Goal: Task Accomplishment & Management: Use online tool/utility

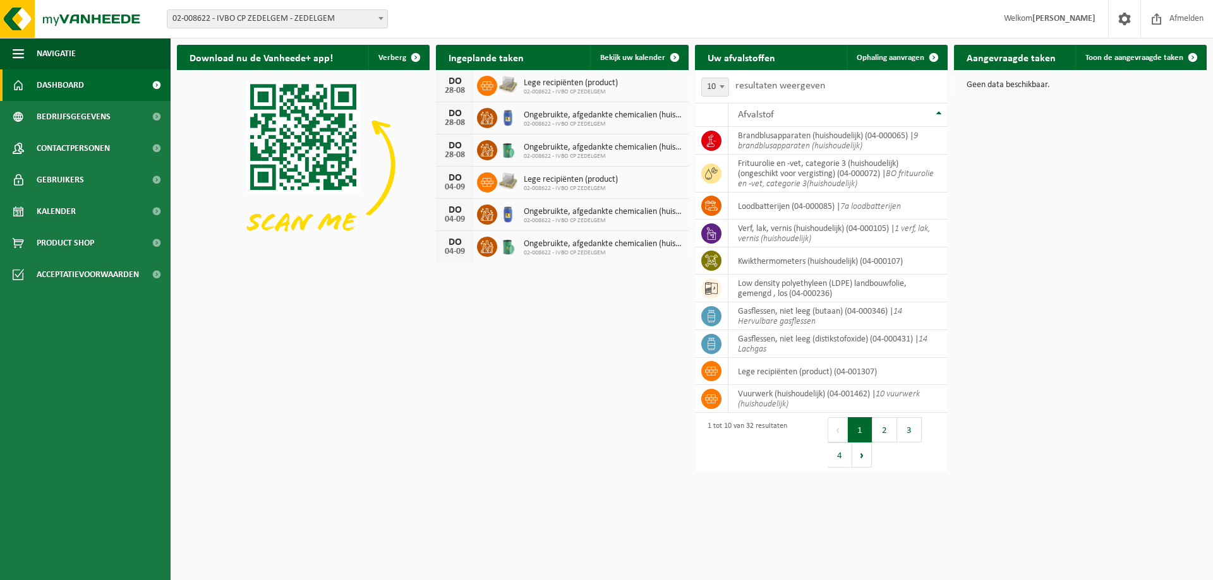
click at [283, 14] on span "02-008622 - IVBO CP ZEDELGEM - ZEDELGEM" at bounding box center [277, 19] width 220 height 18
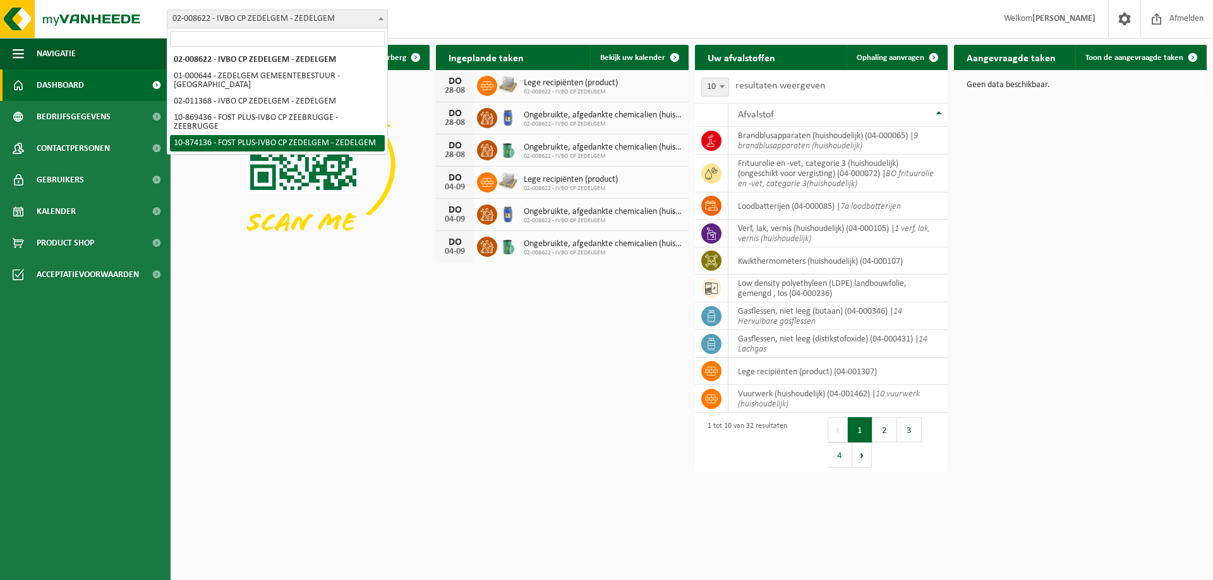
select select "106495"
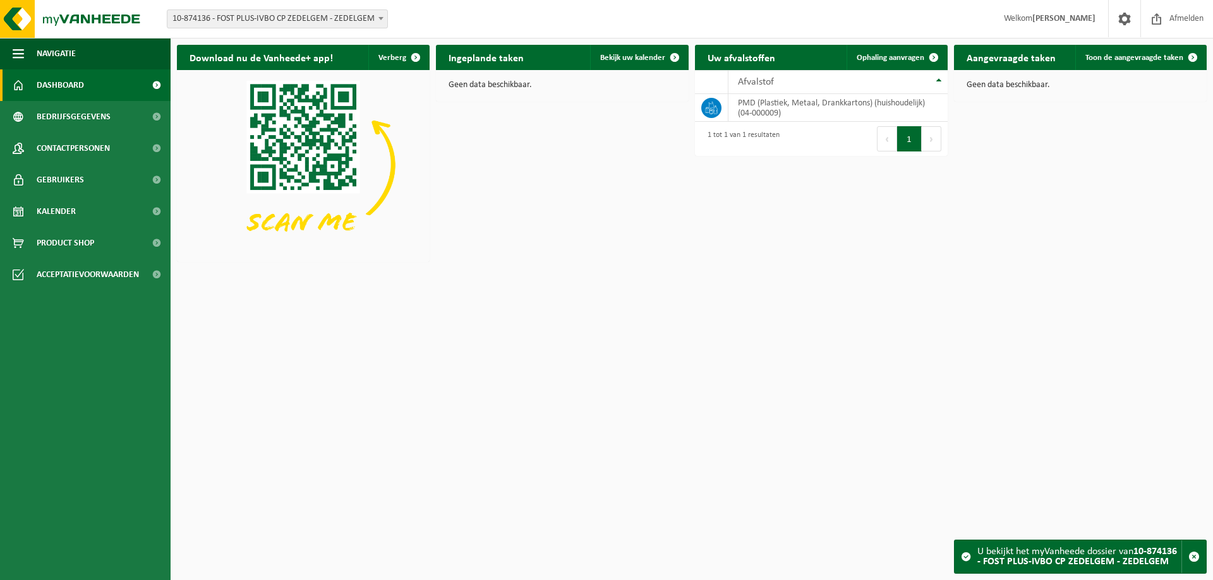
click at [304, 19] on span "10-874136 - FOST PLUS-IVBO CP ZEDELGEM - ZEDELGEM" at bounding box center [277, 19] width 220 height 18
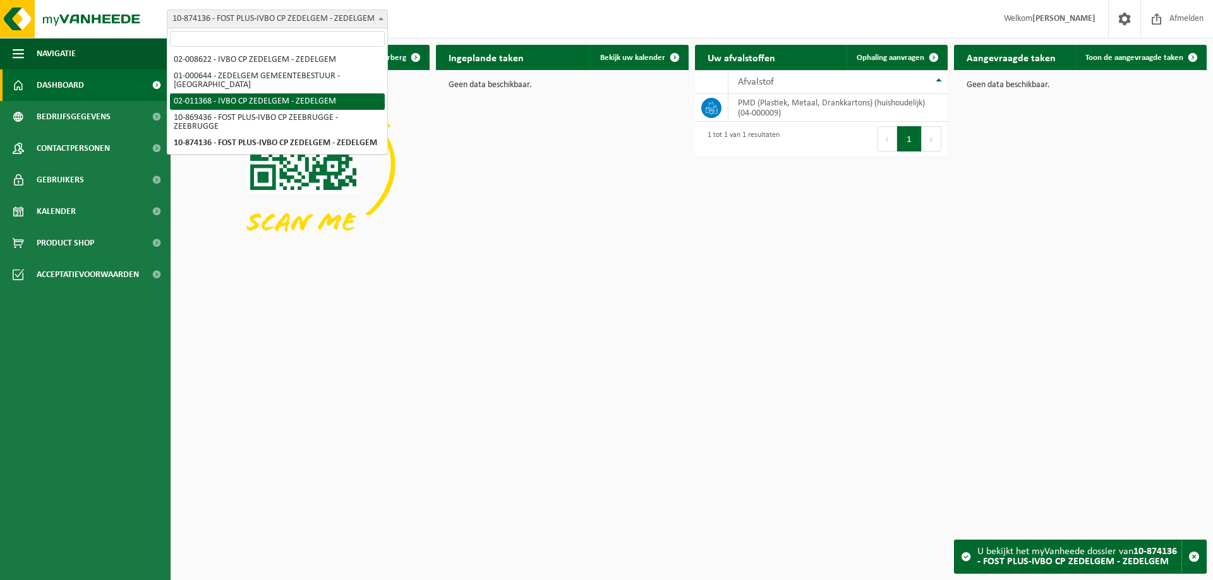
select select "6198"
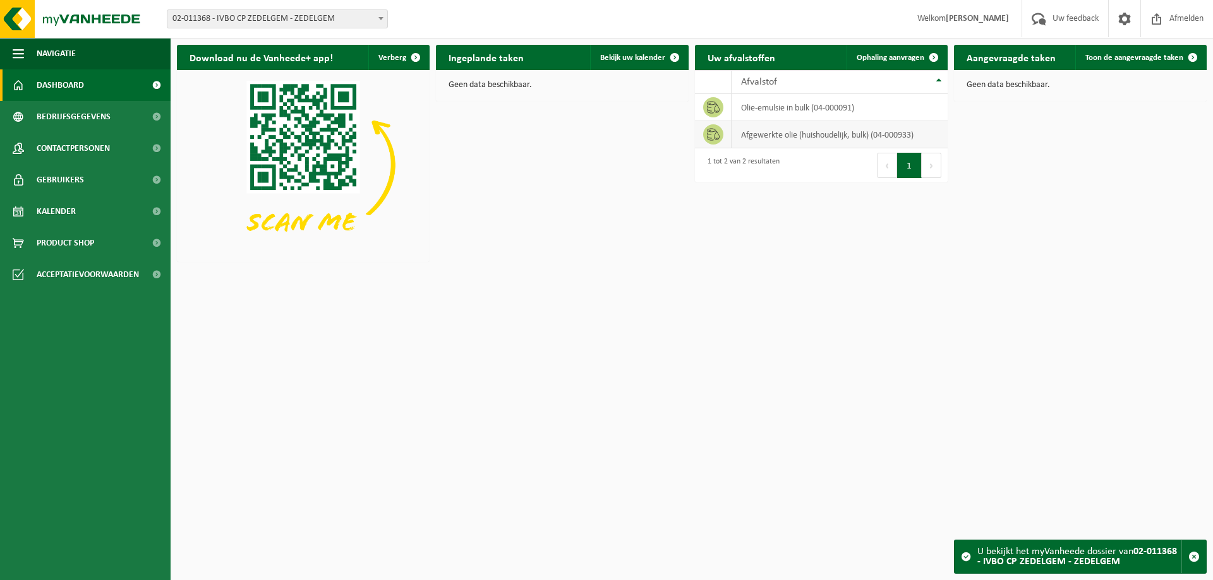
click at [808, 135] on td "afgewerkte olie (huishoudelijk, bulk) (04-000933)" at bounding box center [839, 134] width 216 height 27
click at [886, 61] on span "Ophaling aanvragen" at bounding box center [890, 58] width 68 height 8
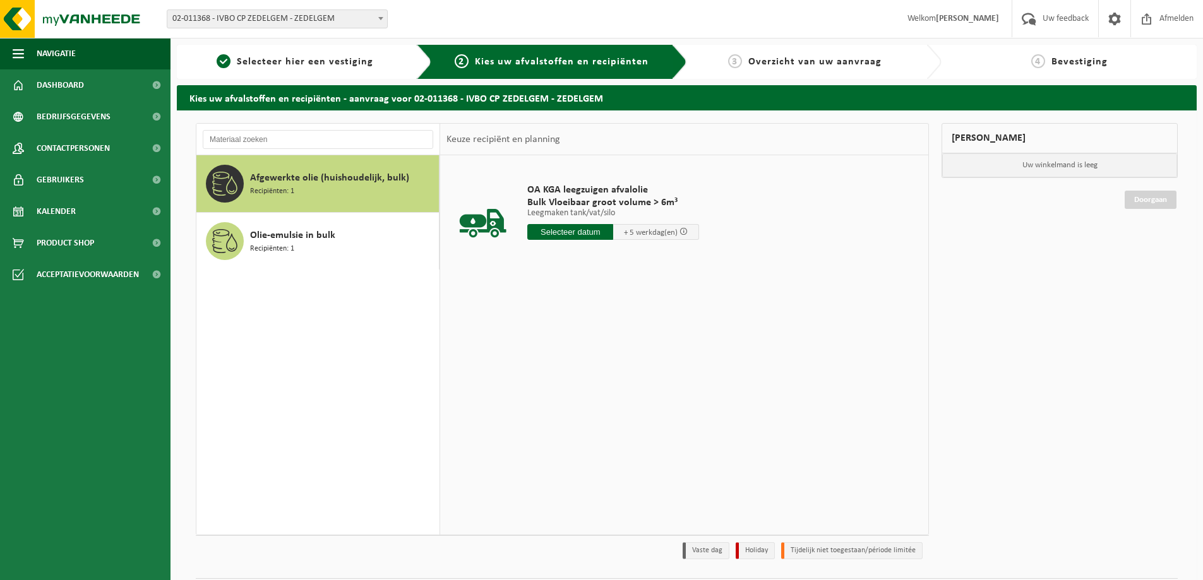
click at [258, 15] on span "02-011368 - IVBO CP ZEDELGEM - ZEDELGEM" at bounding box center [277, 19] width 220 height 18
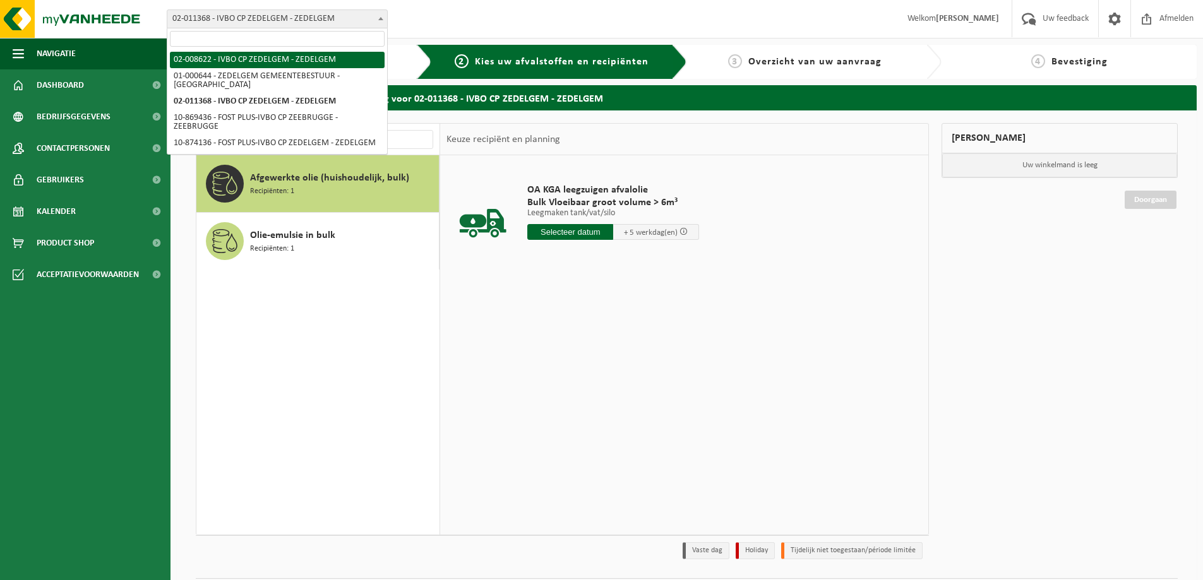
select select "5341"
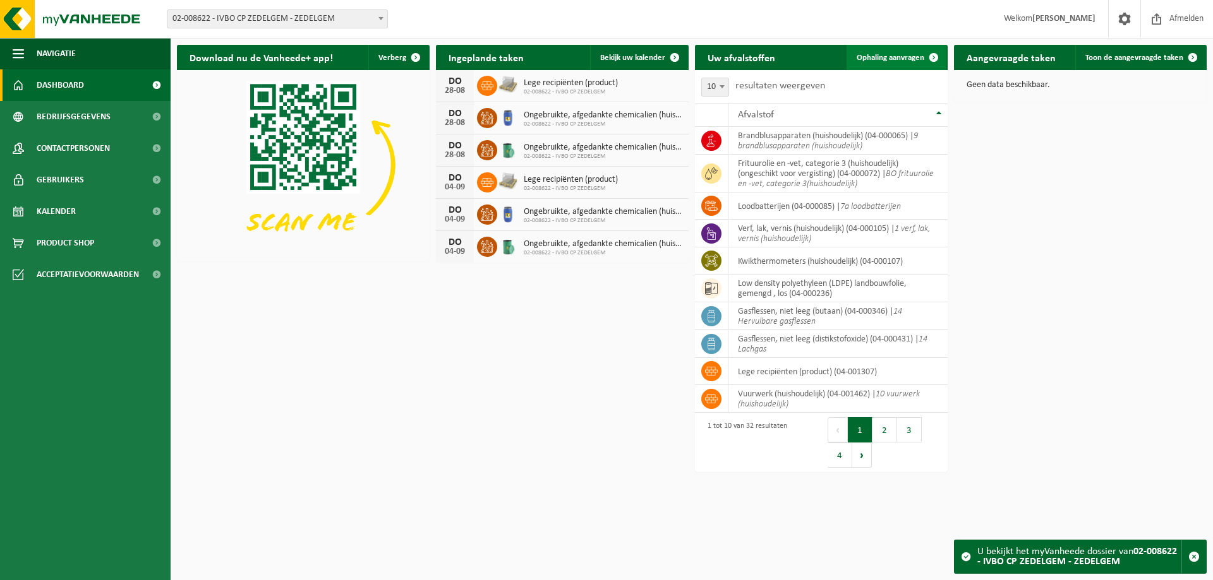
click at [899, 54] on span "Ophaling aanvragen" at bounding box center [890, 58] width 68 height 8
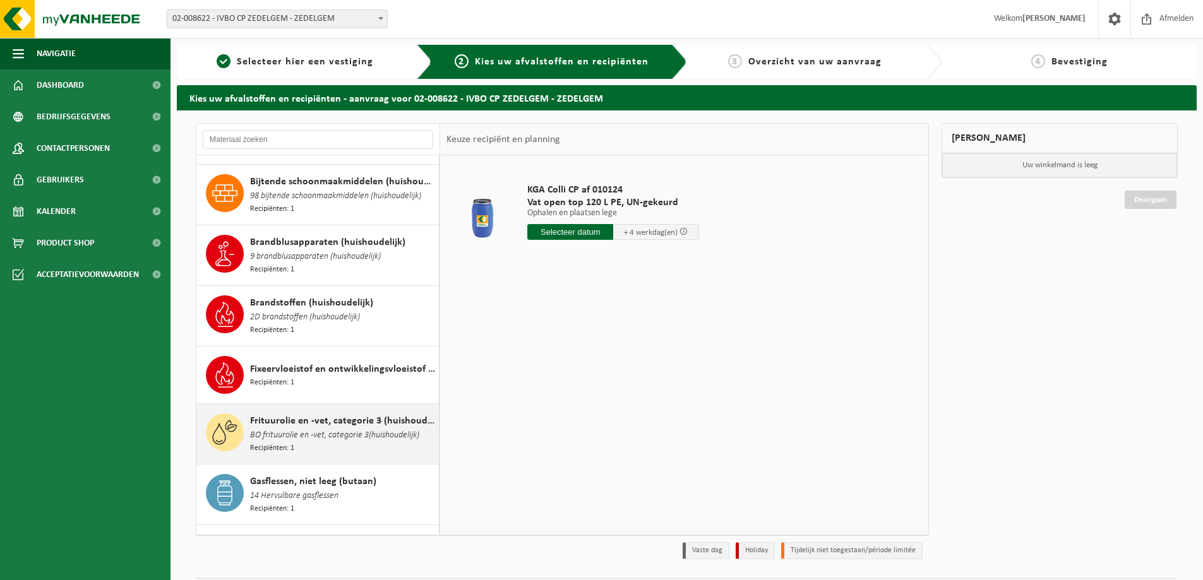
click at [335, 414] on span "Frituurolie en -vet, categorie 3 (huishoudelijk) (ongeschikt voor vergisting)" at bounding box center [343, 421] width 186 height 15
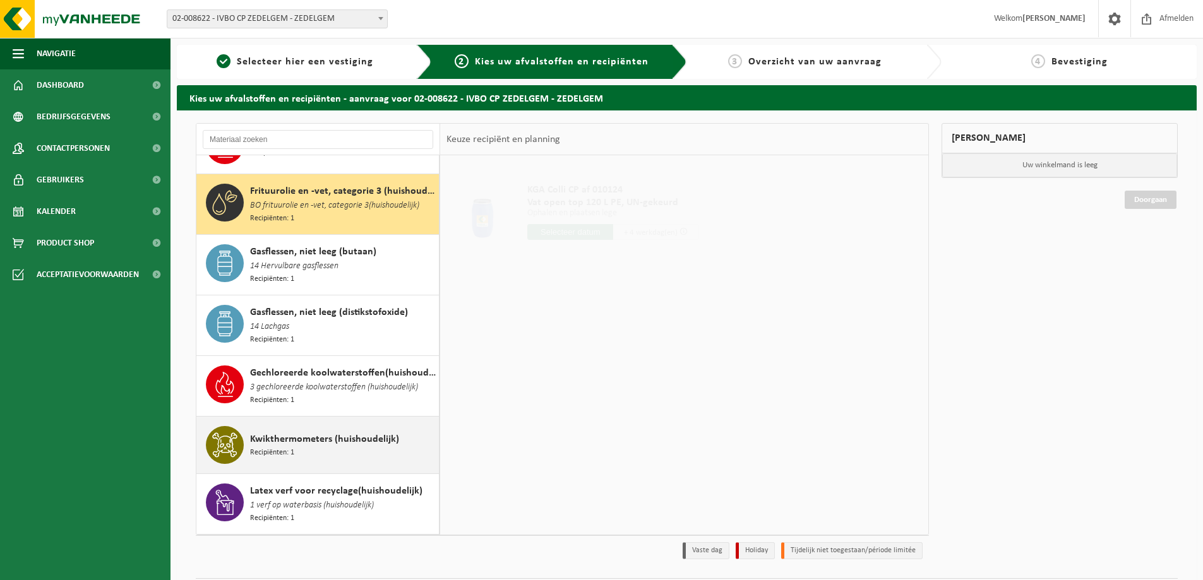
scroll to position [489, 0]
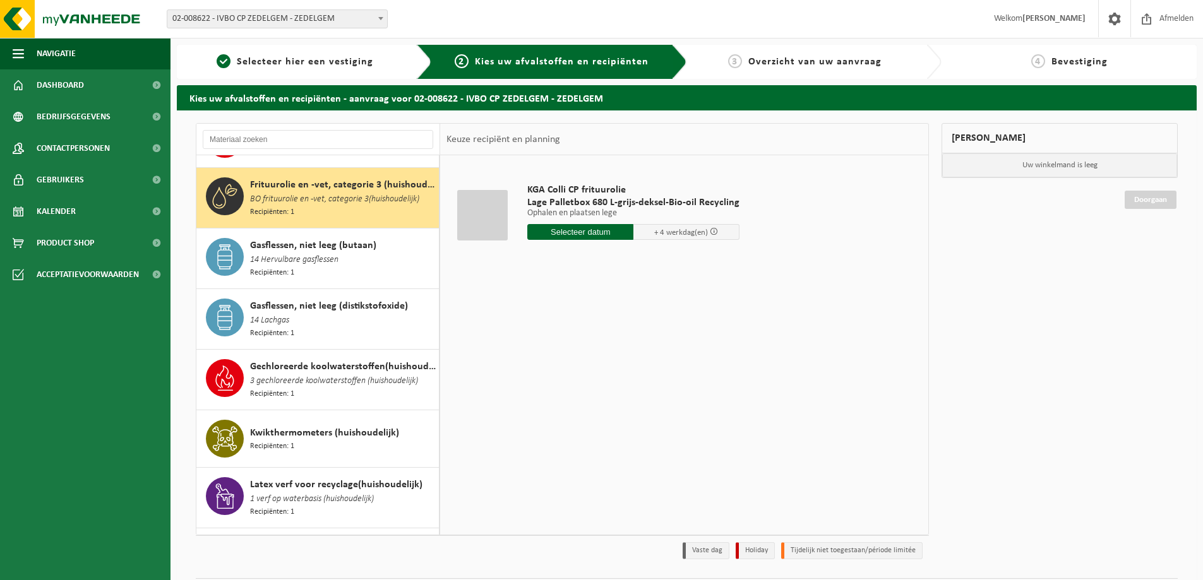
click at [574, 231] on input "text" at bounding box center [580, 232] width 106 height 16
click at [565, 380] on div "26" at bounding box center [561, 385] width 22 height 20
type input "Van 2025-08-26"
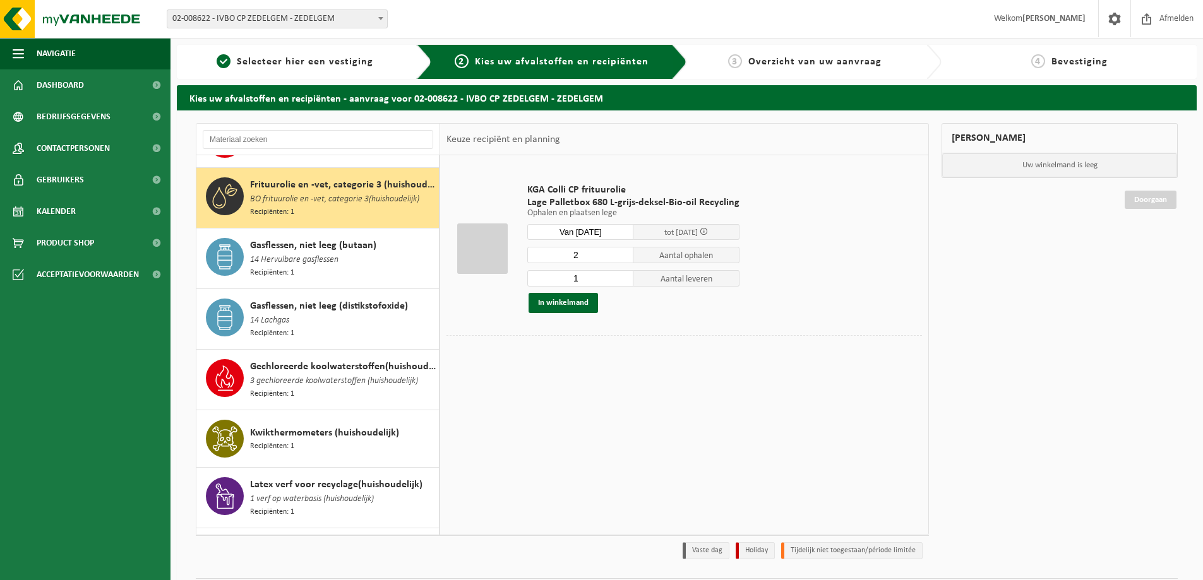
click at [621, 255] on input "2" at bounding box center [580, 255] width 106 height 16
click at [621, 255] on input "3" at bounding box center [580, 255] width 106 height 16
click at [621, 255] on input "4" at bounding box center [580, 255] width 106 height 16
click at [621, 255] on input "5" at bounding box center [580, 255] width 106 height 16
click at [621, 255] on input "6" at bounding box center [580, 255] width 106 height 16
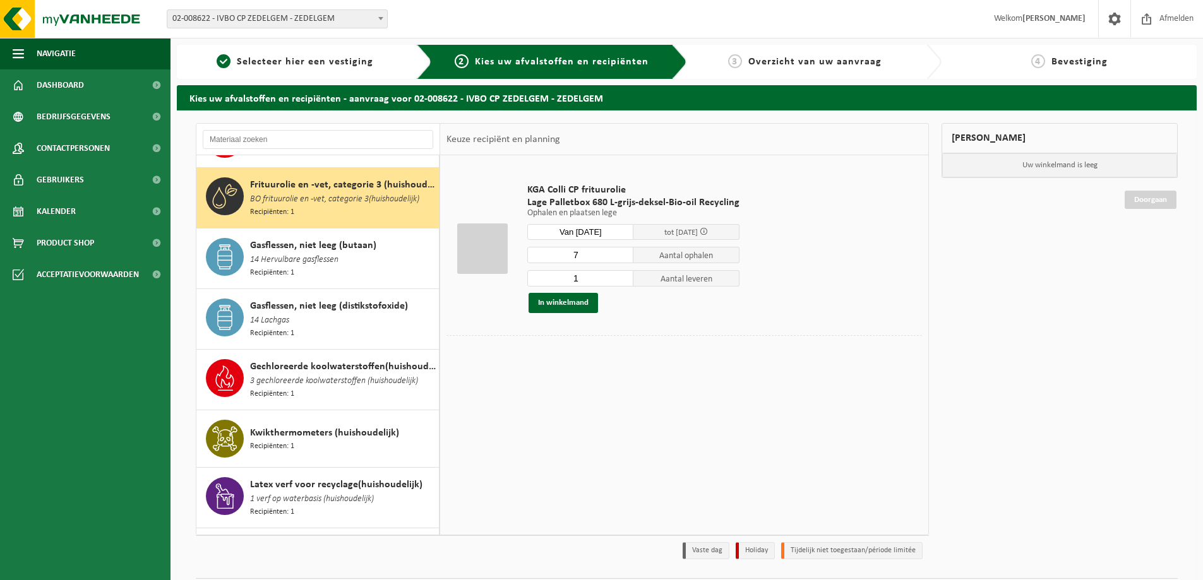
click at [621, 255] on input "7" at bounding box center [580, 255] width 106 height 16
click at [621, 255] on input "8" at bounding box center [580, 255] width 106 height 16
click at [621, 255] on input "9" at bounding box center [580, 255] width 106 height 16
click at [621, 255] on input "10" at bounding box center [580, 255] width 106 height 16
click at [621, 255] on input "11" at bounding box center [580, 255] width 106 height 16
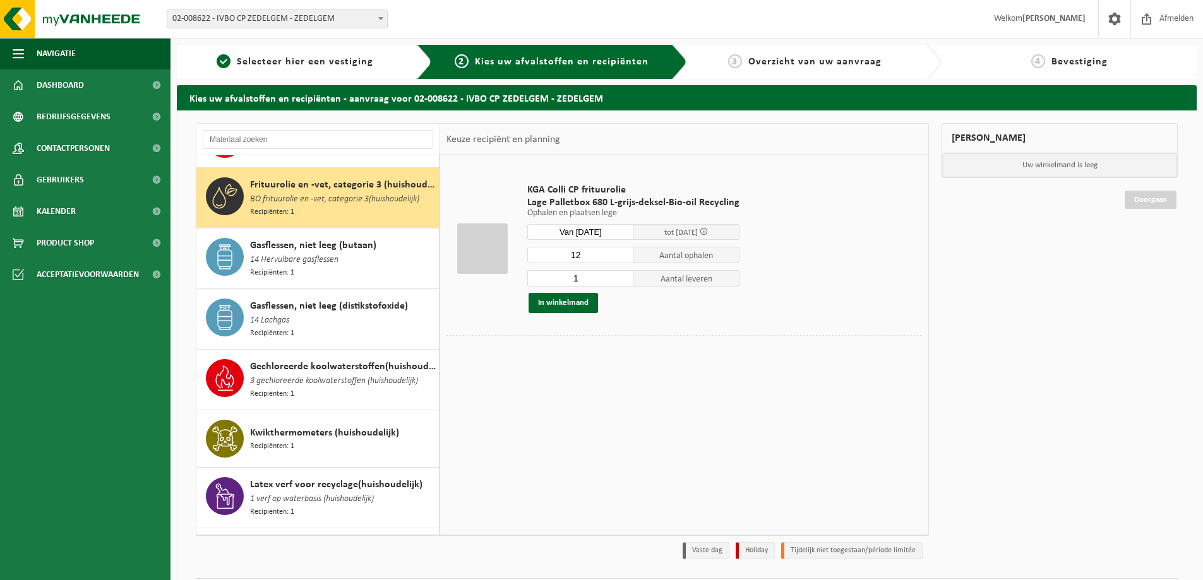
type input "12"
click at [621, 255] on input "12" at bounding box center [580, 255] width 106 height 16
click at [623, 277] on input "2" at bounding box center [580, 278] width 106 height 16
click at [623, 277] on input "3" at bounding box center [580, 278] width 106 height 16
click at [623, 277] on input "4" at bounding box center [580, 278] width 106 height 16
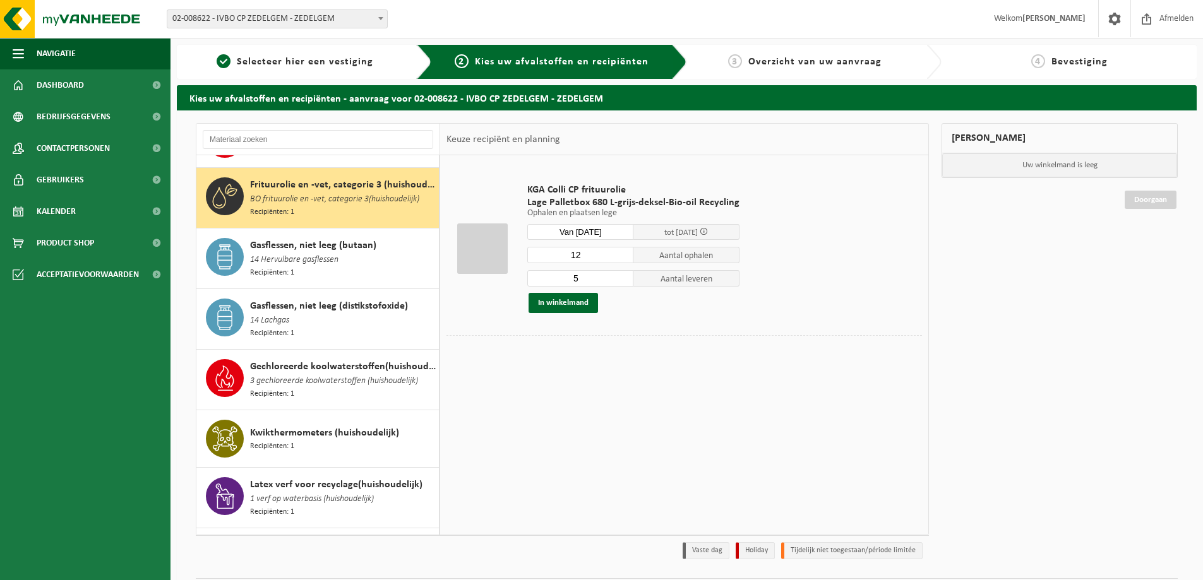
click at [622, 277] on input "5" at bounding box center [580, 278] width 106 height 16
click at [622, 277] on input "6" at bounding box center [580, 278] width 106 height 16
click at [622, 277] on input "7" at bounding box center [580, 278] width 106 height 16
click at [622, 277] on input "8" at bounding box center [580, 278] width 106 height 16
click at [622, 277] on input "9" at bounding box center [580, 278] width 106 height 16
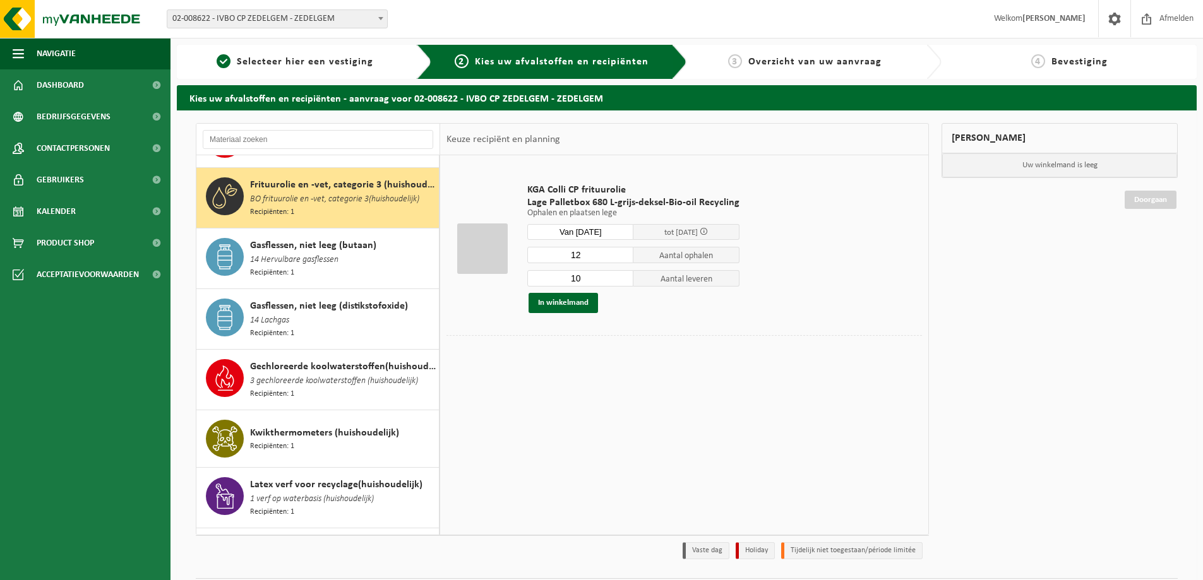
click at [622, 277] on input "10" at bounding box center [580, 278] width 106 height 16
click at [622, 277] on input "11" at bounding box center [580, 278] width 106 height 16
type input "12"
click at [622, 277] on input "12" at bounding box center [580, 278] width 106 height 16
click at [561, 301] on button "In winkelmand" at bounding box center [563, 303] width 69 height 20
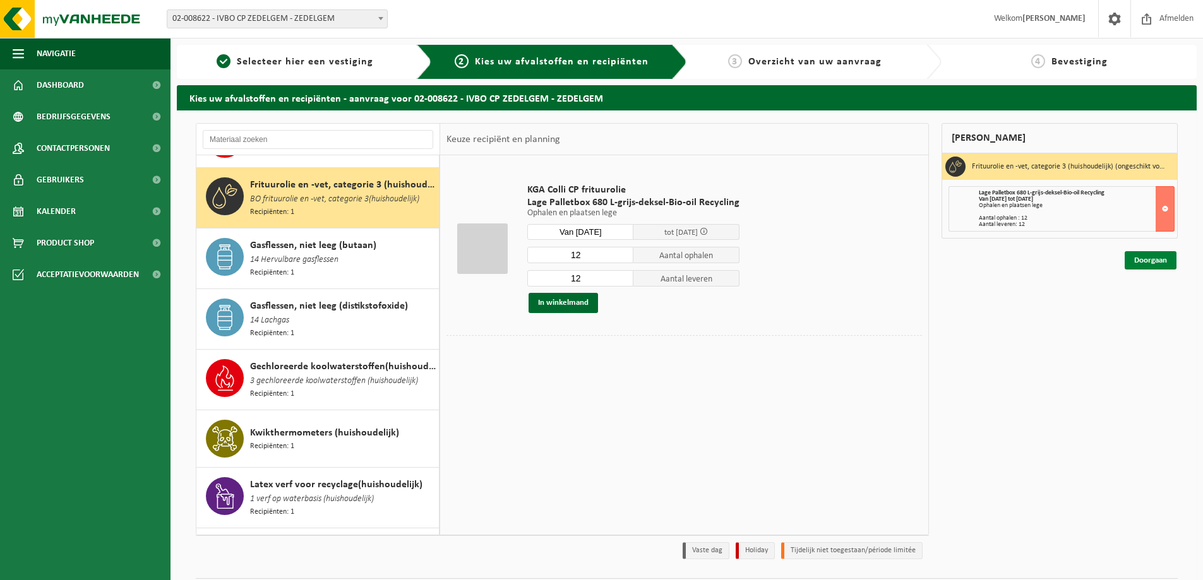
click at [1149, 266] on link "Doorgaan" at bounding box center [1151, 260] width 52 height 18
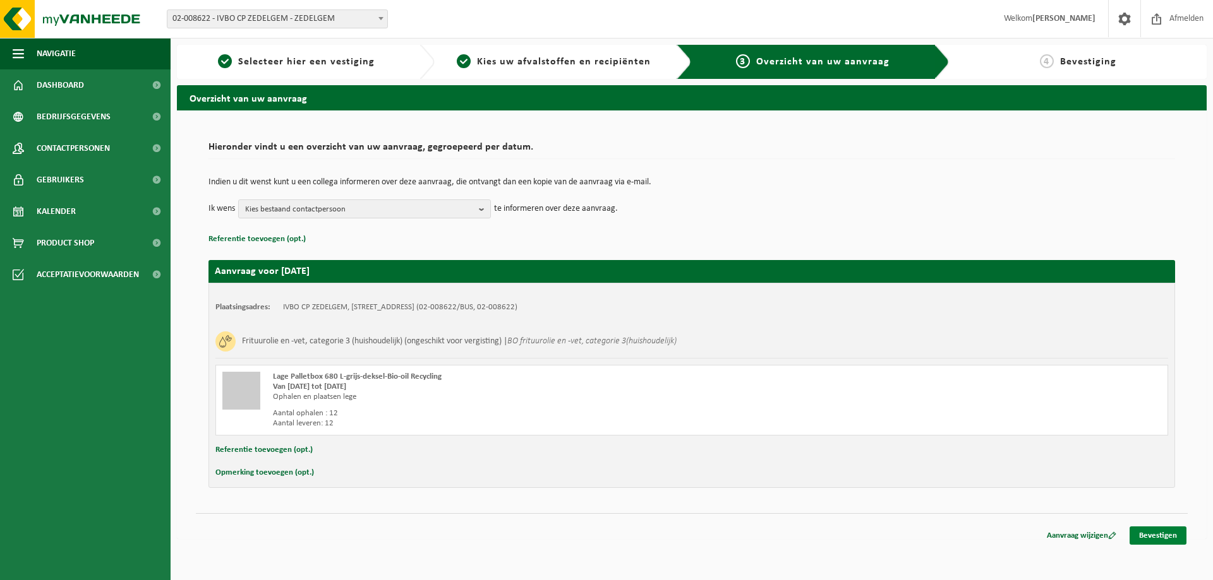
click at [1151, 536] on link "Bevestigen" at bounding box center [1157, 536] width 57 height 18
